Goal: Find specific page/section: Find specific page/section

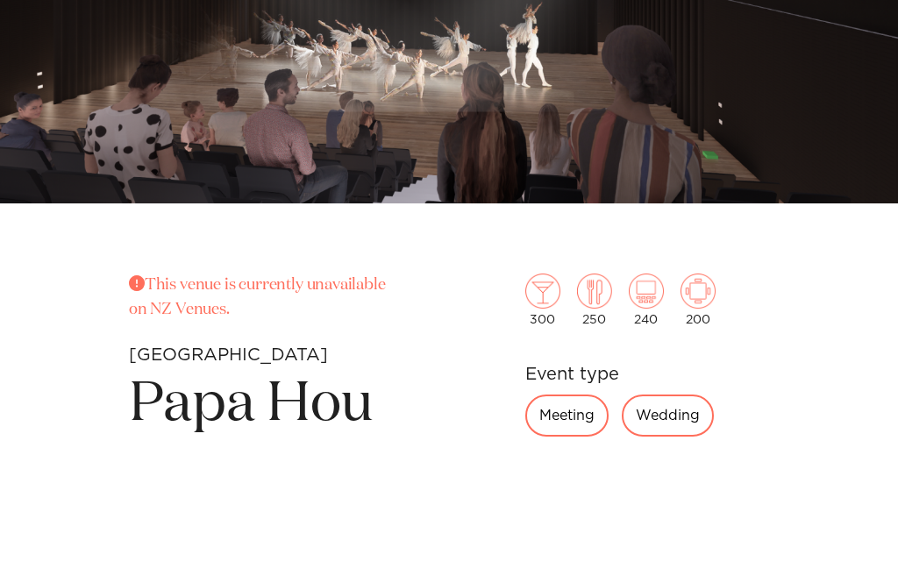
scroll to position [529, 0]
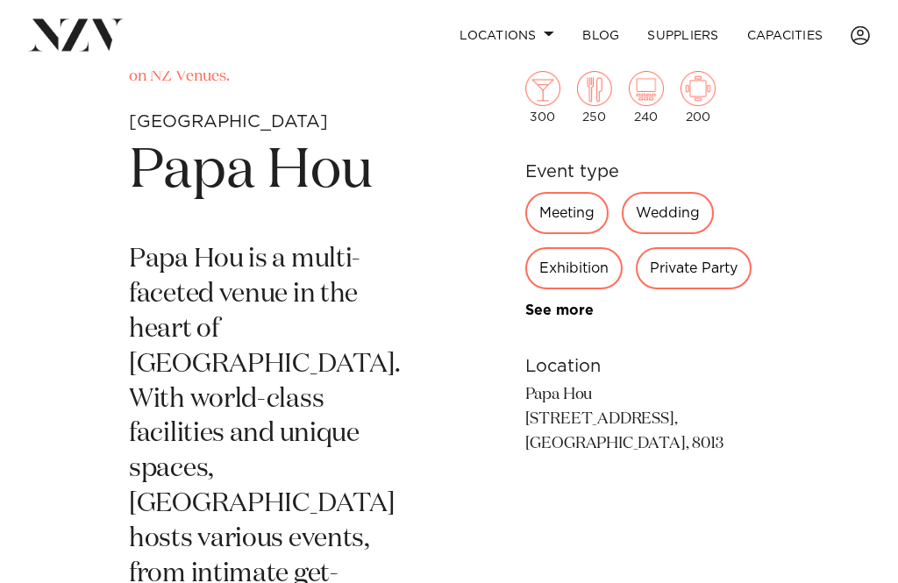
click at [558, 25] on link "Locations" at bounding box center [506, 36] width 123 height 38
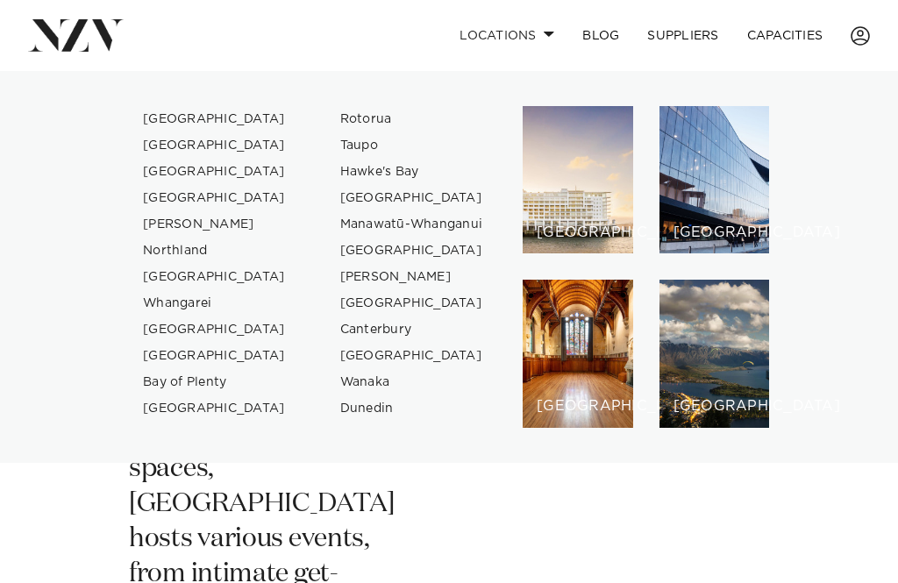
click at [552, 387] on div "[GEOGRAPHIC_DATA]" at bounding box center [578, 353] width 110 height 147
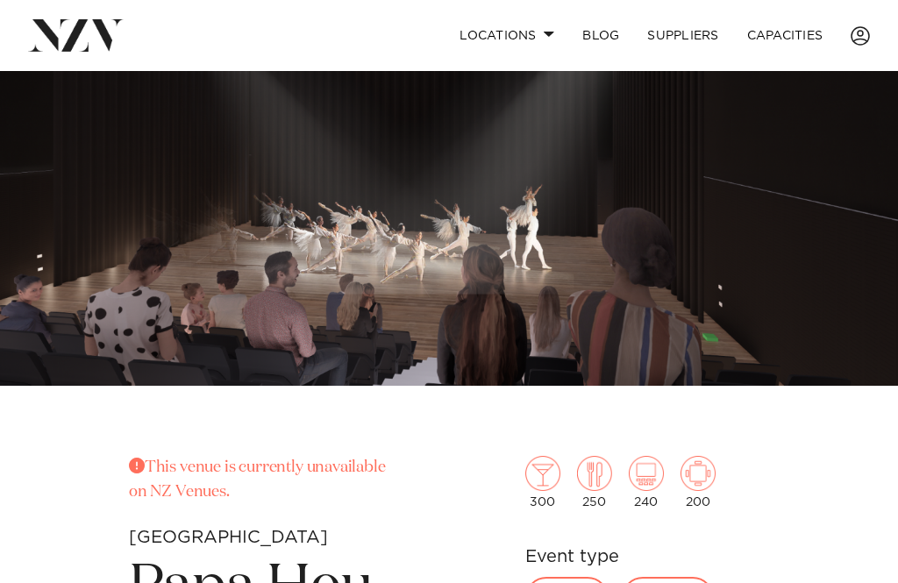
scroll to position [104, 0]
